Goal: Task Accomplishment & Management: Complete application form

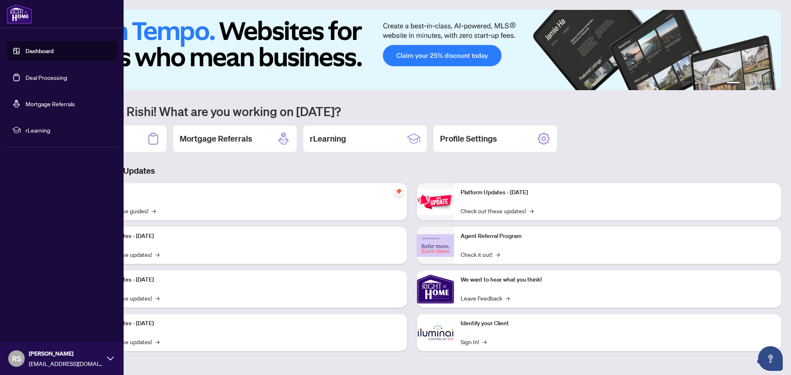
click at [54, 47] on link "Dashboard" at bounding box center [40, 50] width 28 height 7
click at [37, 53] on link "Dashboard" at bounding box center [40, 50] width 28 height 7
click at [44, 80] on link "Deal Processing" at bounding box center [47, 77] width 42 height 7
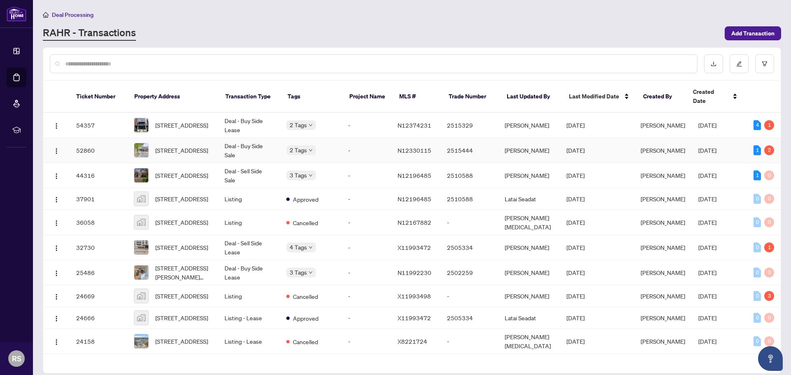
click at [234, 139] on td "Deal - Buy Side Sale" at bounding box center [249, 150] width 62 height 25
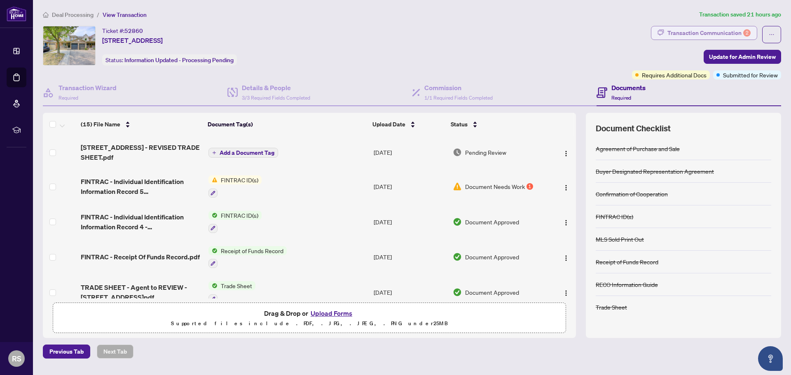
click at [703, 33] on div "Transaction Communication 2" at bounding box center [708, 32] width 83 height 13
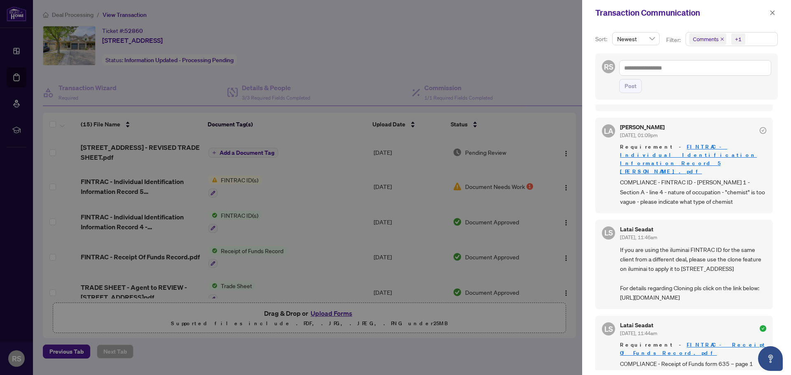
scroll to position [175, 0]
click at [159, 185] on div at bounding box center [395, 187] width 791 height 375
click at [362, 67] on div at bounding box center [395, 187] width 791 height 375
click at [769, 16] on button "button" at bounding box center [772, 13] width 11 height 10
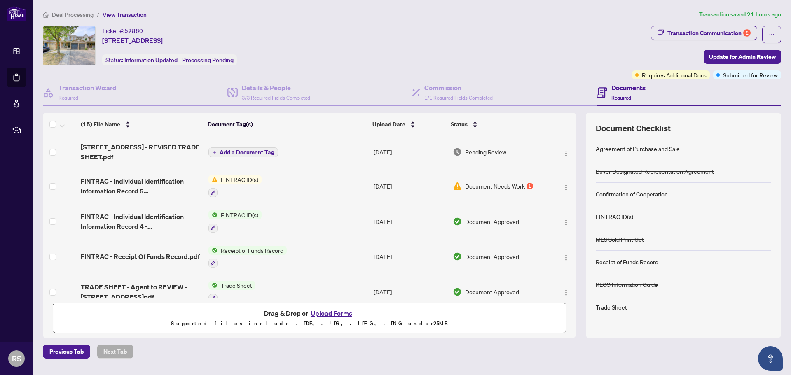
scroll to position [0, 0]
click at [158, 149] on span "[STREET_ADDRESS] - REVISED TRADE SHEET.pdf" at bounding box center [141, 153] width 121 height 20
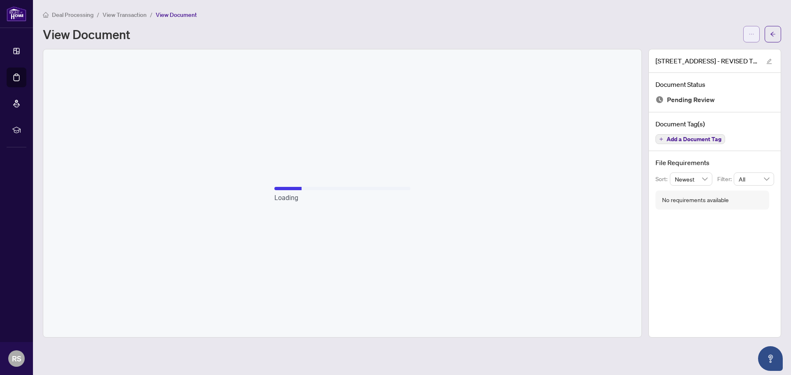
click at [746, 32] on button "button" at bounding box center [751, 34] width 16 height 16
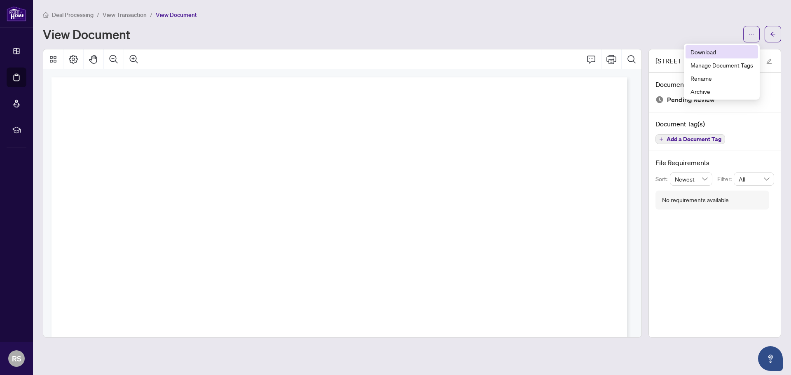
click at [720, 48] on span "Download" at bounding box center [721, 51] width 63 height 9
click at [770, 34] on icon "arrow-left" at bounding box center [773, 34] width 6 height 6
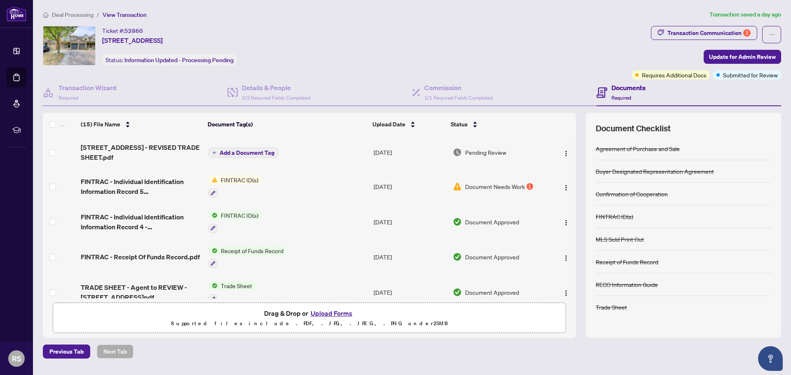
click at [314, 316] on button "Upload Forms" at bounding box center [331, 313] width 47 height 11
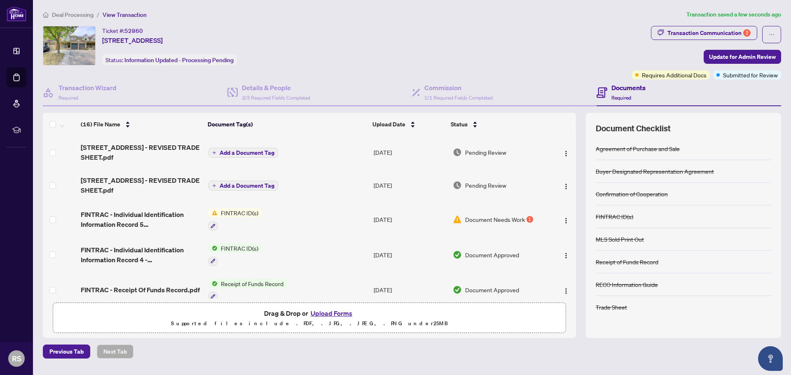
click at [520, 311] on div "Drag & Drop or Upload Forms Supported files include .PDF, .JPG, .JPEG, .PNG und…" at bounding box center [309, 318] width 503 height 21
click at [325, 311] on button "Upload Forms" at bounding box center [331, 313] width 47 height 11
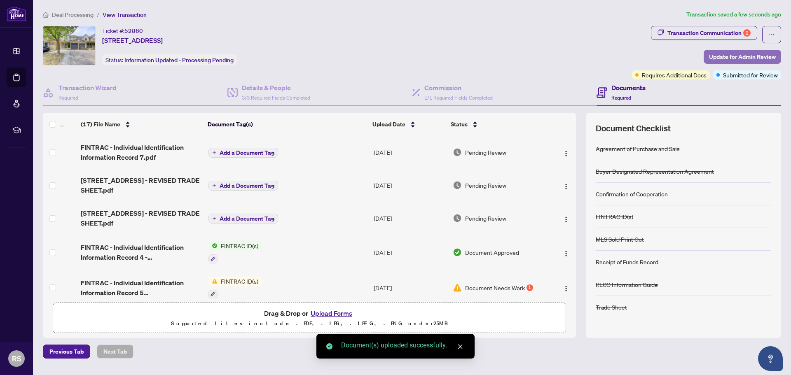
click at [737, 54] on span "Update for Admin Review" at bounding box center [742, 56] width 67 height 13
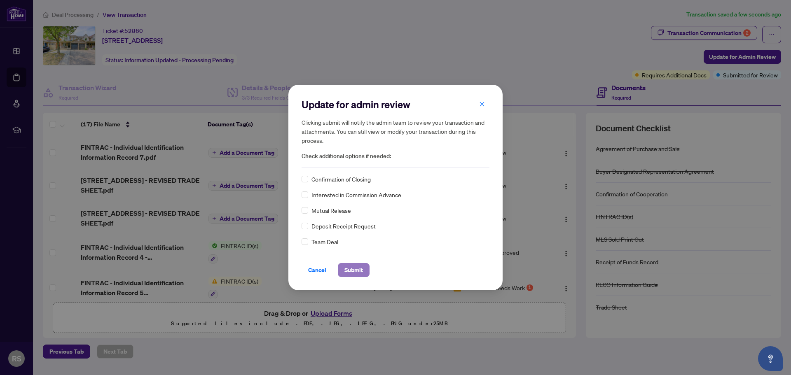
click at [348, 270] on span "Submit" at bounding box center [353, 270] width 19 height 13
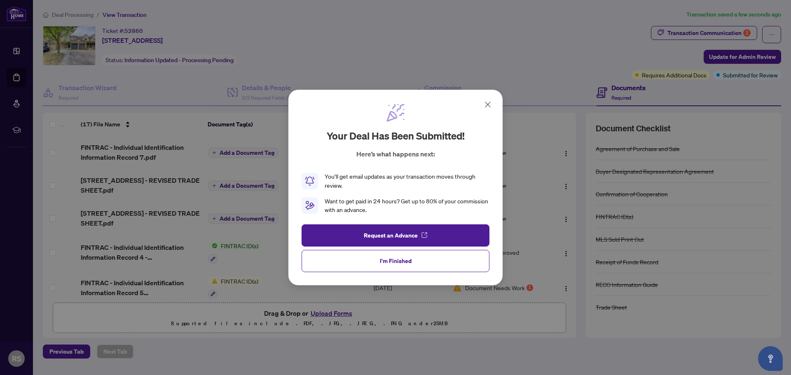
click at [398, 258] on span "I'm Finished" at bounding box center [396, 261] width 32 height 13
